Goal: Task Accomplishment & Management: Use online tool/utility

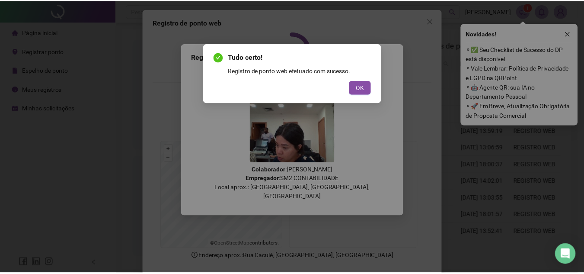
scroll to position [43, 0]
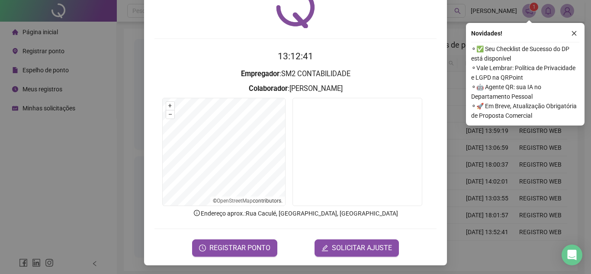
click at [500, 211] on div "Registro de ponto web 13:12:41 Empregador : SM2 CONTABILIDADE Colaborador : [PE…" at bounding box center [295, 137] width 591 height 274
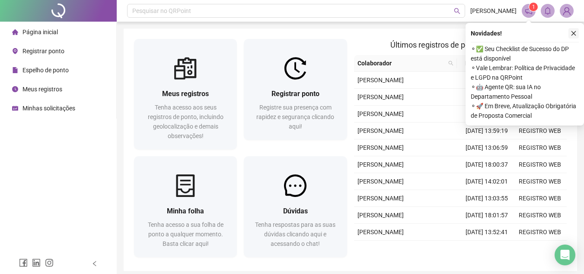
drag, startPoint x: 581, startPoint y: 32, endPoint x: 576, endPoint y: 31, distance: 5.7
click at [581, 31] on div "Novidades ! ⚬ ✅ Seu Checklist de Sucesso do DP está disponível ⚬ Vale Lembrar: …" at bounding box center [525, 74] width 118 height 102
click at [576, 31] on icon "close" at bounding box center [574, 33] width 6 height 6
click at [570, 31] on button "button" at bounding box center [574, 33] width 10 height 10
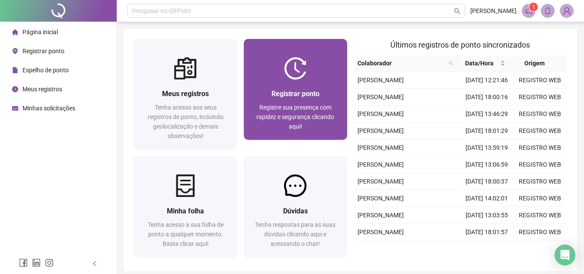
click at [284, 91] on span "Registrar ponto" at bounding box center [296, 94] width 48 height 8
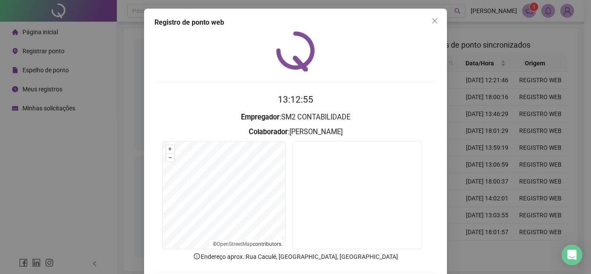
scroll to position [45, 0]
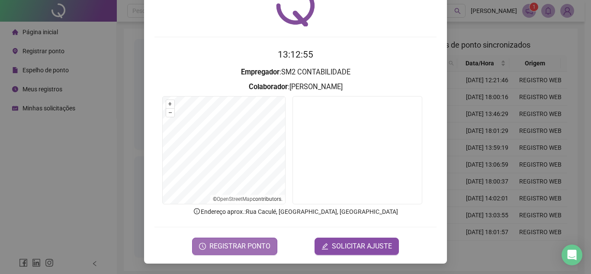
click at [232, 244] on span "REGISTRAR PONTO" at bounding box center [239, 246] width 61 height 10
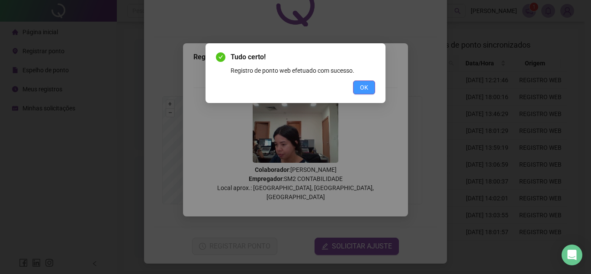
click at [359, 91] on button "OK" at bounding box center [364, 87] width 22 height 14
